Goal: Information Seeking & Learning: Compare options

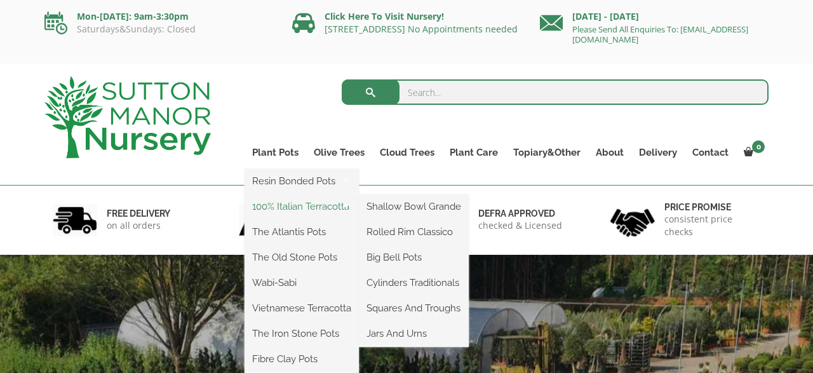
click at [290, 208] on link "100% Italian Terracotta" at bounding box center [302, 206] width 114 height 19
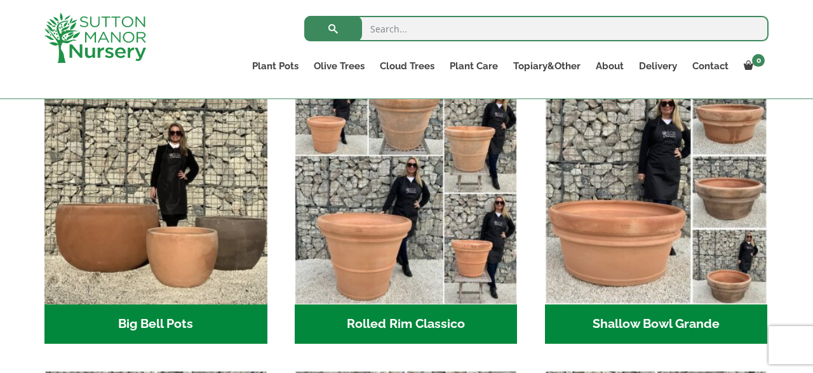
scroll to position [422, 0]
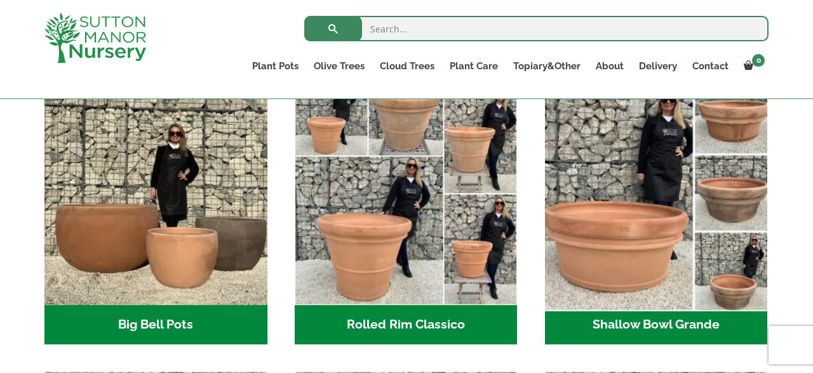
click at [632, 273] on img "Visit product category Shallow Bowl Grande" at bounding box center [656, 194] width 234 height 234
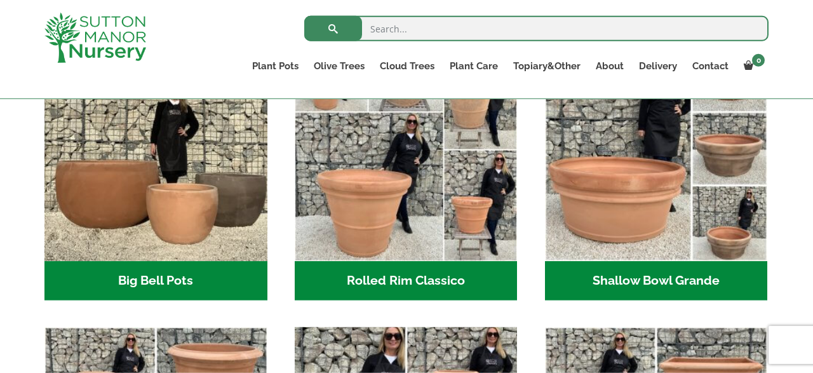
scroll to position [445, 0]
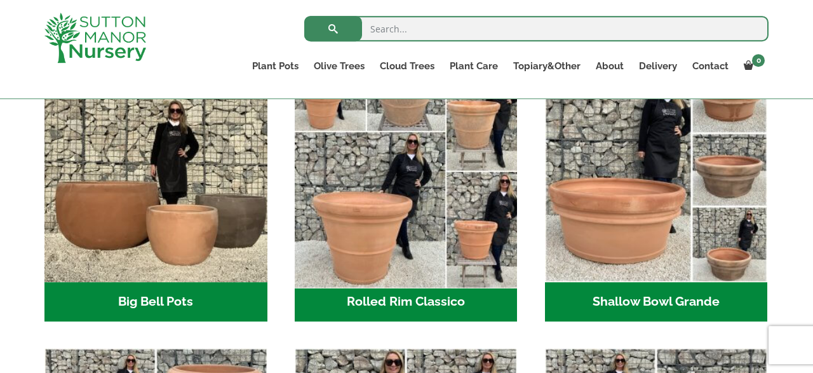
click at [369, 241] on img "Visit product category Rolled Rim Classico" at bounding box center [406, 171] width 234 height 234
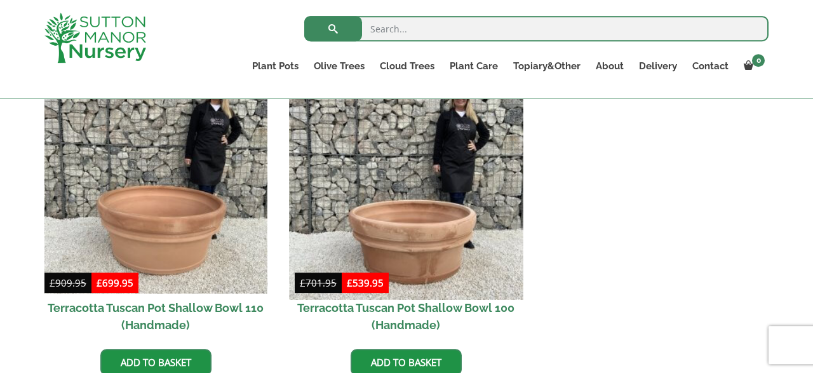
scroll to position [603, 0]
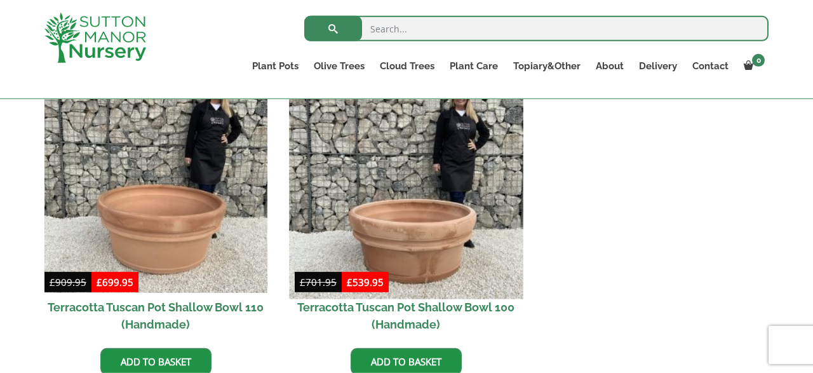
click at [410, 224] on img at bounding box center [406, 182] width 234 height 234
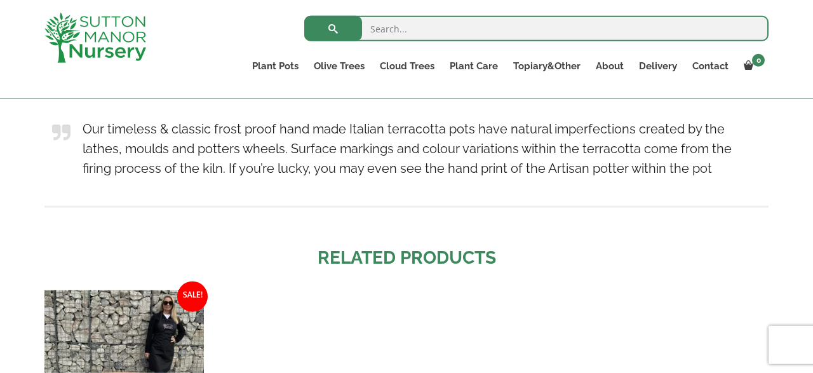
scroll to position [943, 0]
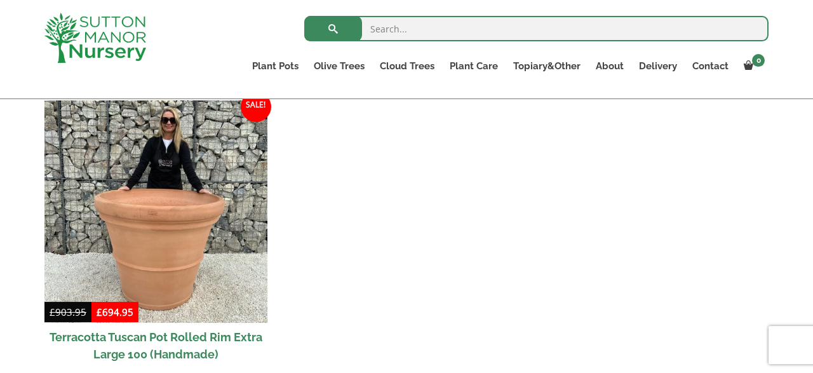
scroll to position [1246, 0]
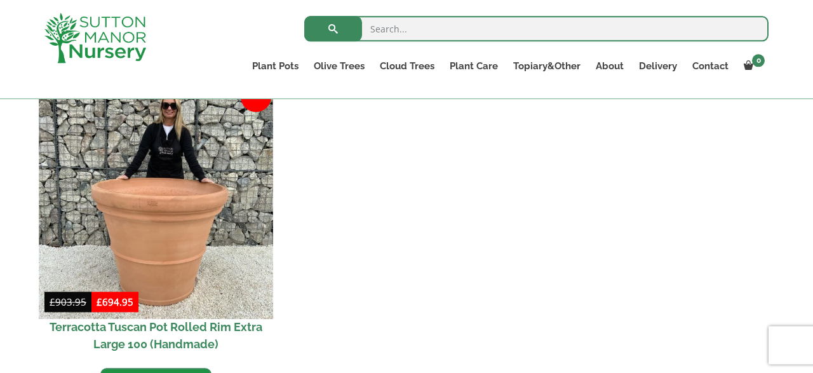
click at [163, 189] on img at bounding box center [156, 201] width 234 height 234
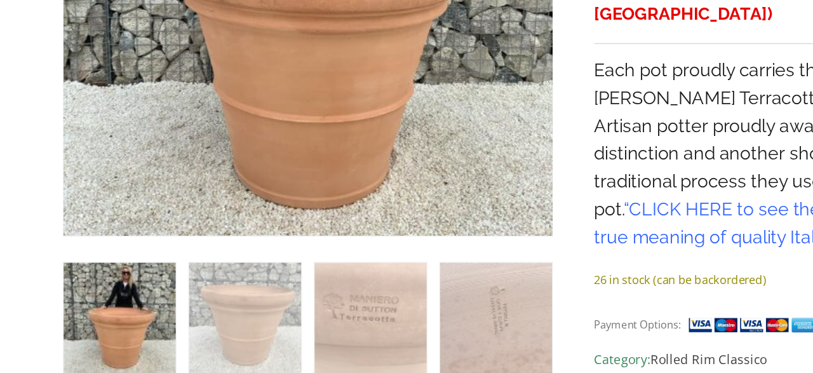
scroll to position [367, 0]
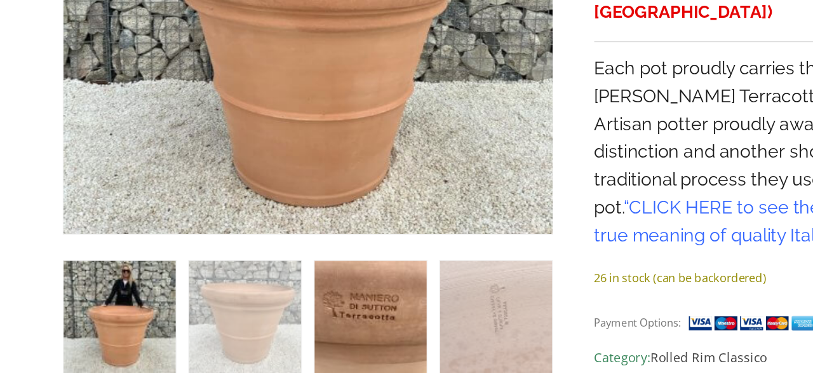
click at [250, 335] on img at bounding box center [262, 332] width 79 height 79
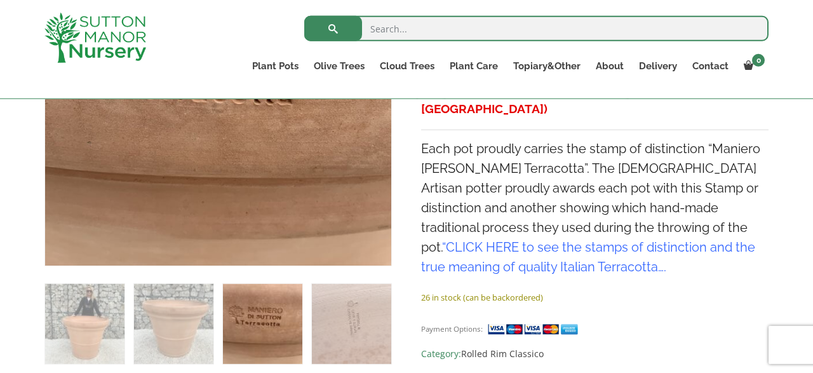
scroll to position [377, 0]
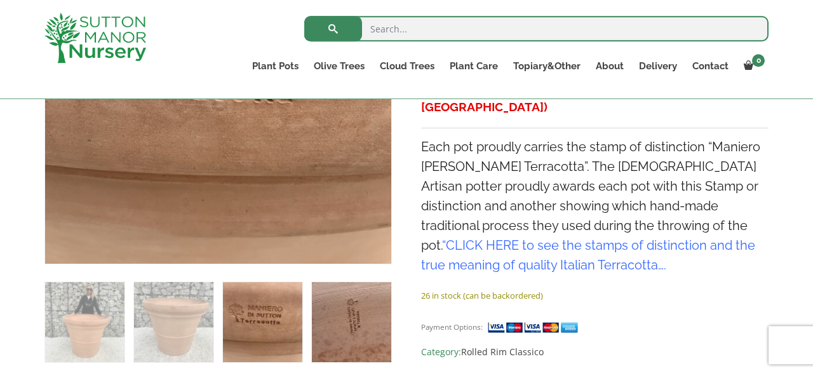
click at [352, 337] on img at bounding box center [351, 321] width 79 height 79
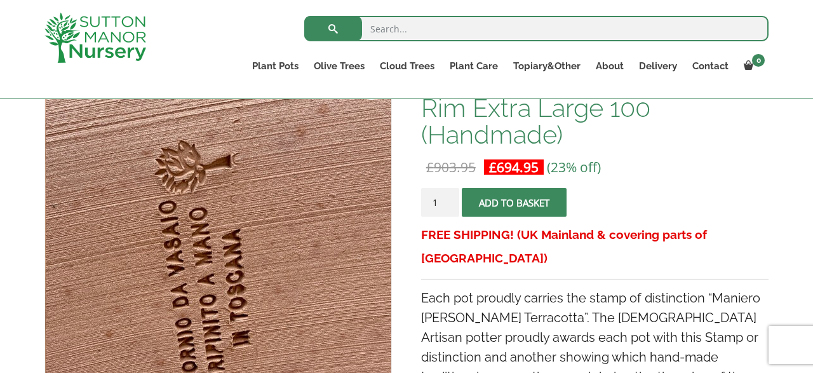
scroll to position [173, 0]
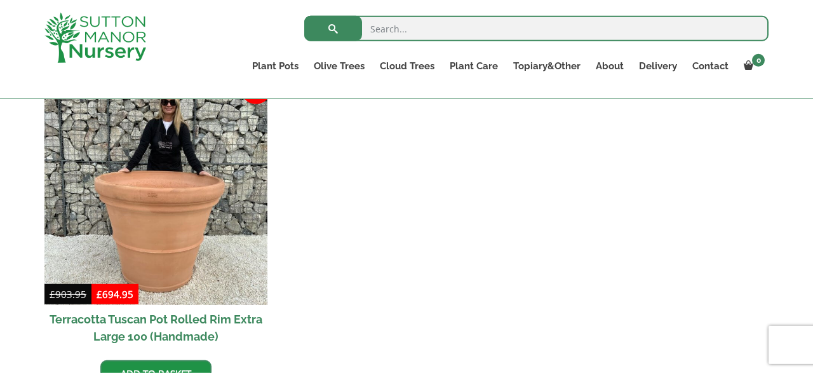
scroll to position [1254, 0]
